Goal: Navigation & Orientation: Understand site structure

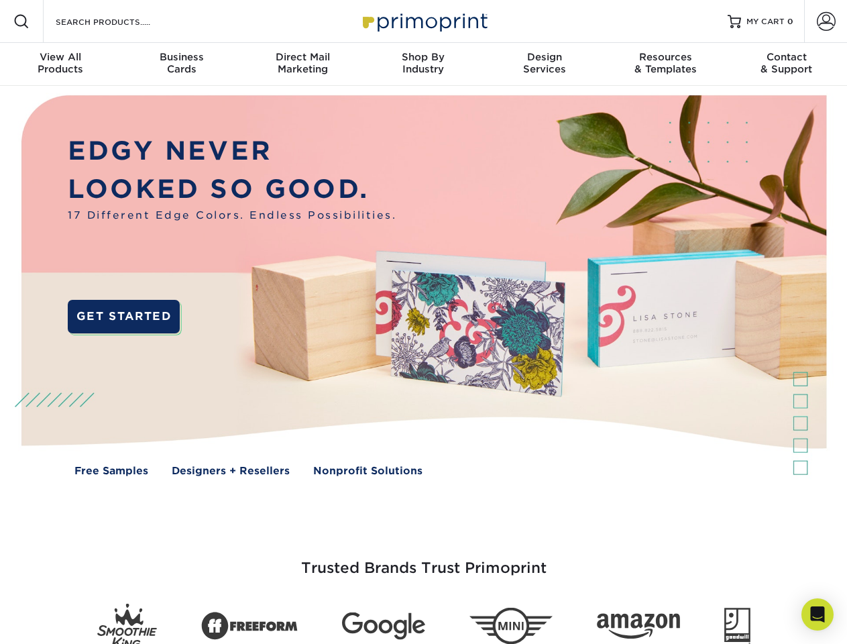
click at [423, 322] on img at bounding box center [423, 295] width 839 height 419
click at [21, 21] on span at bounding box center [21, 21] width 16 height 16
click at [826, 21] on span at bounding box center [826, 21] width 19 height 19
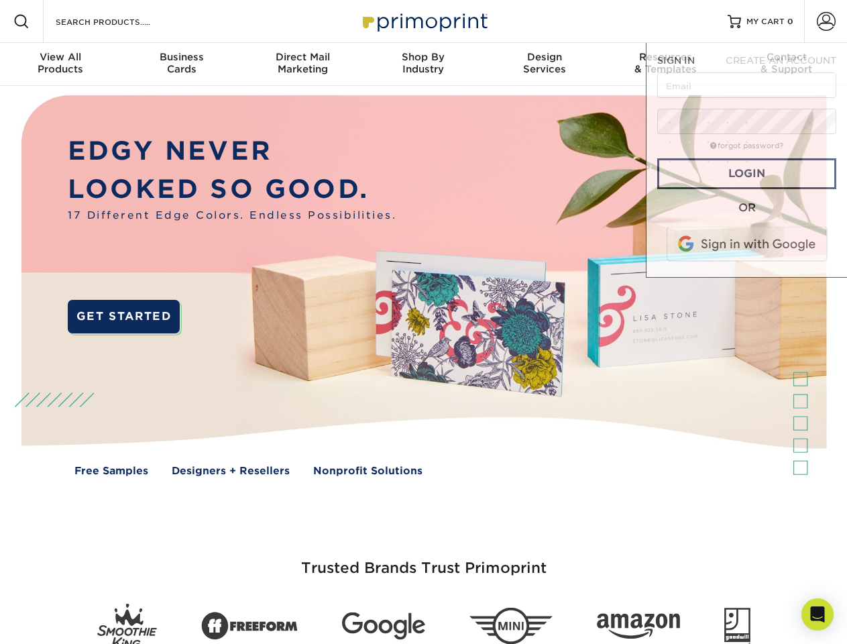
click at [60, 64] on div "View All Products" at bounding box center [60, 63] width 121 height 24
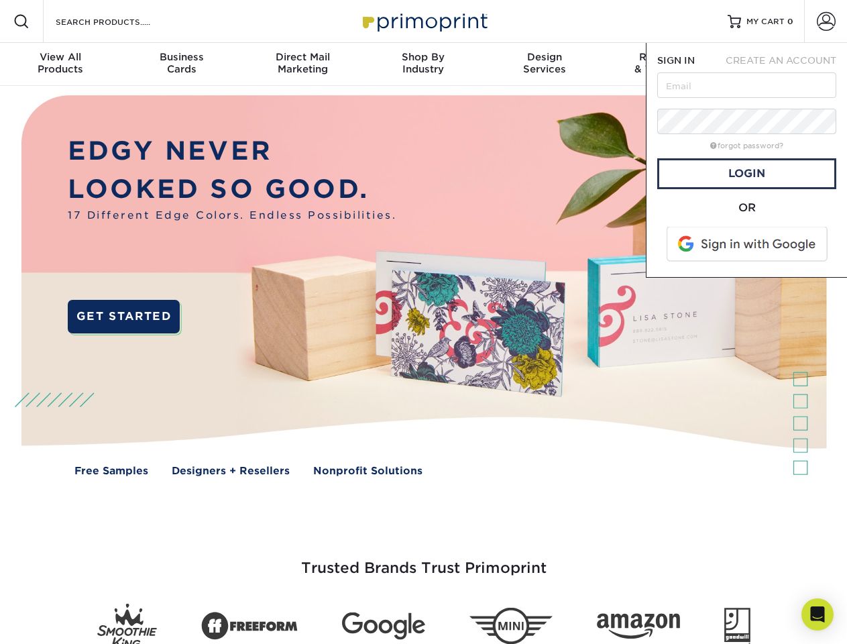
click at [181, 64] on div "Business Cards" at bounding box center [181, 63] width 121 height 24
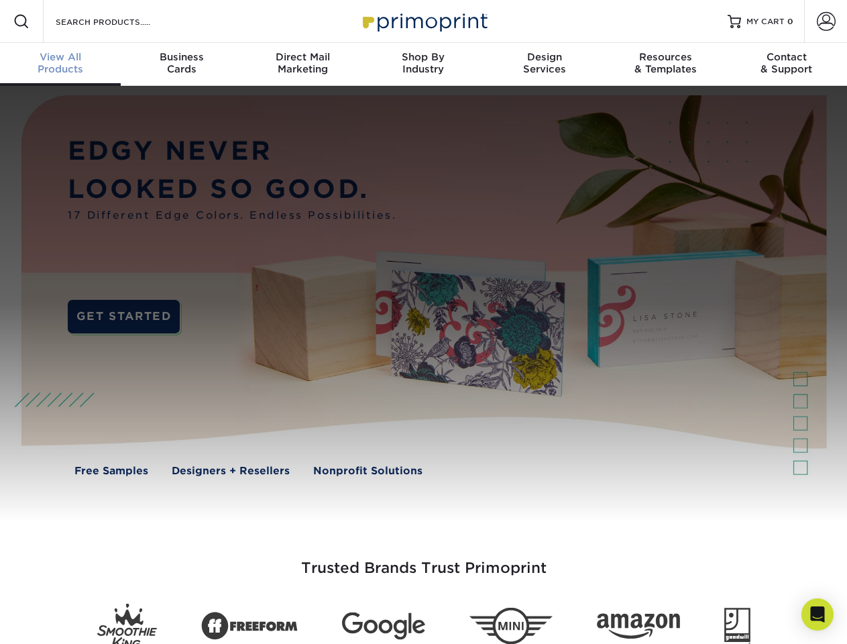
click at [303, 64] on div "Direct Mail Marketing" at bounding box center [302, 63] width 121 height 24
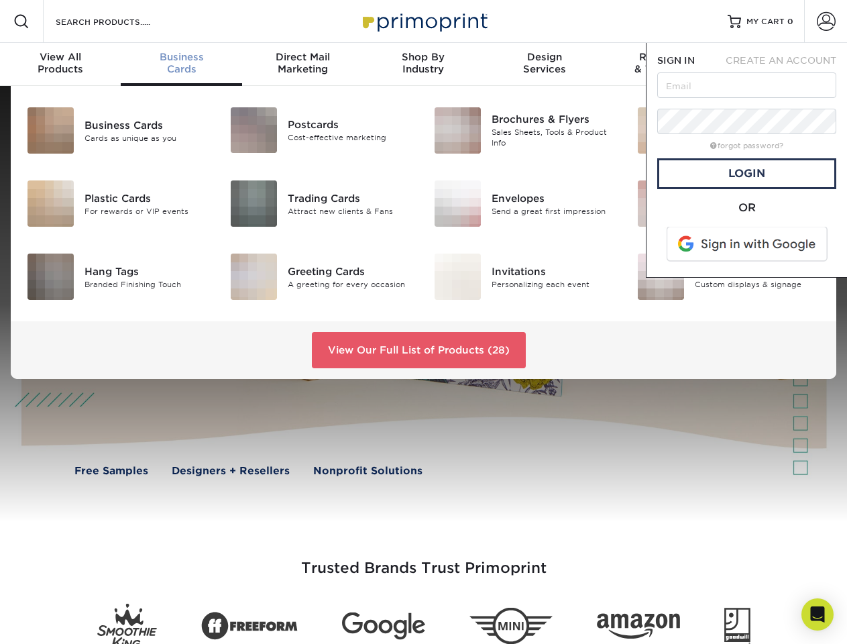
click at [423, 64] on div "Shop By Industry" at bounding box center [423, 63] width 121 height 24
click at [545, 64] on div "Design Services" at bounding box center [544, 63] width 121 height 24
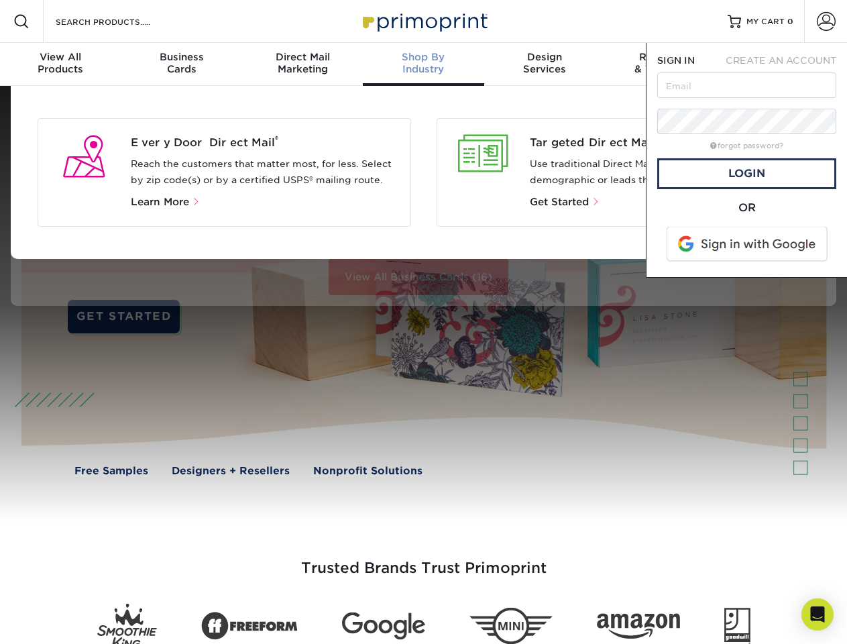
click at [665, 64] on span "SIGN IN" at bounding box center [676, 60] width 38 height 11
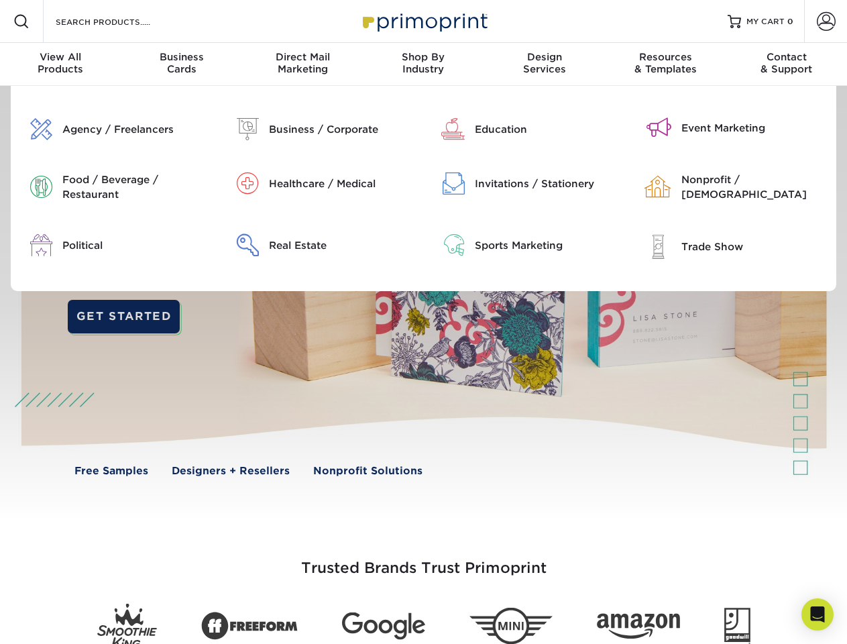
click at [787, 64] on div "Contact & Support" at bounding box center [787, 63] width 121 height 24
